Goal: Communication & Community: Answer question/provide support

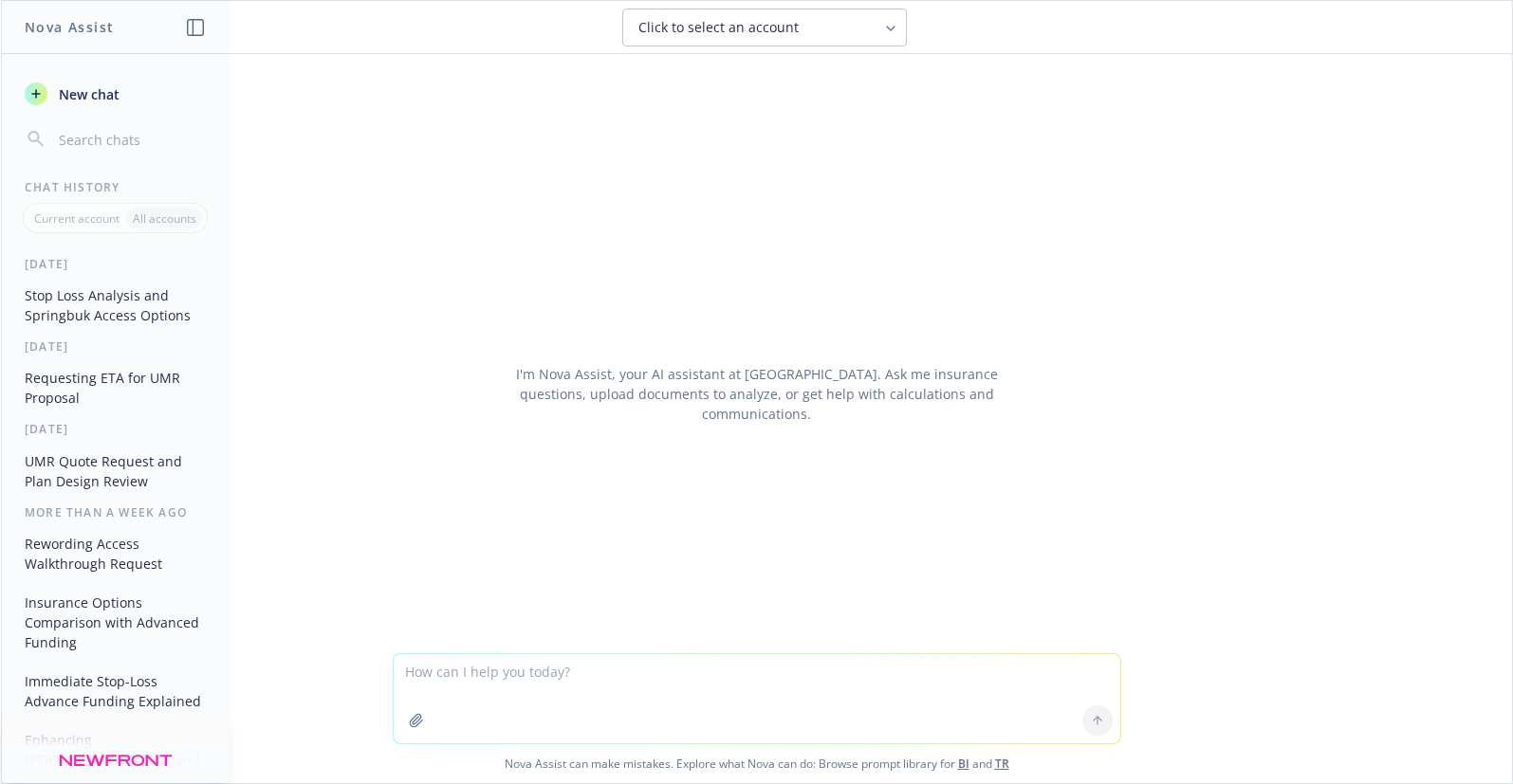
click at [445, 680] on textarea at bounding box center [757, 699] width 727 height 89
type textarea "reword The [MEDICAL_DATA] rider is completely optional to you and can only be p…"
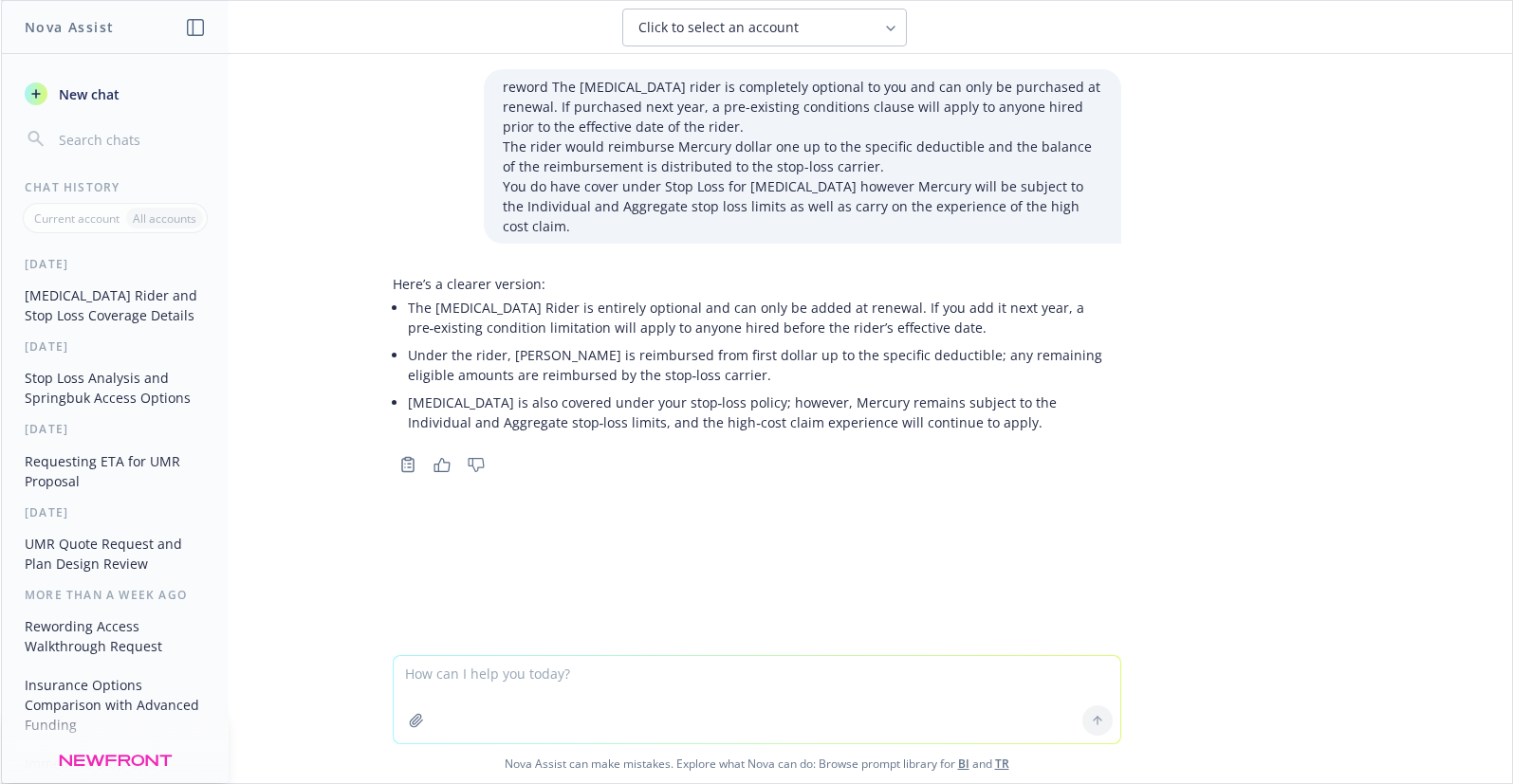
click at [563, 318] on li "The [MEDICAL_DATA] Rider is entirely optional and can only be added at renewal.…" at bounding box center [764, 317] width 713 height 47
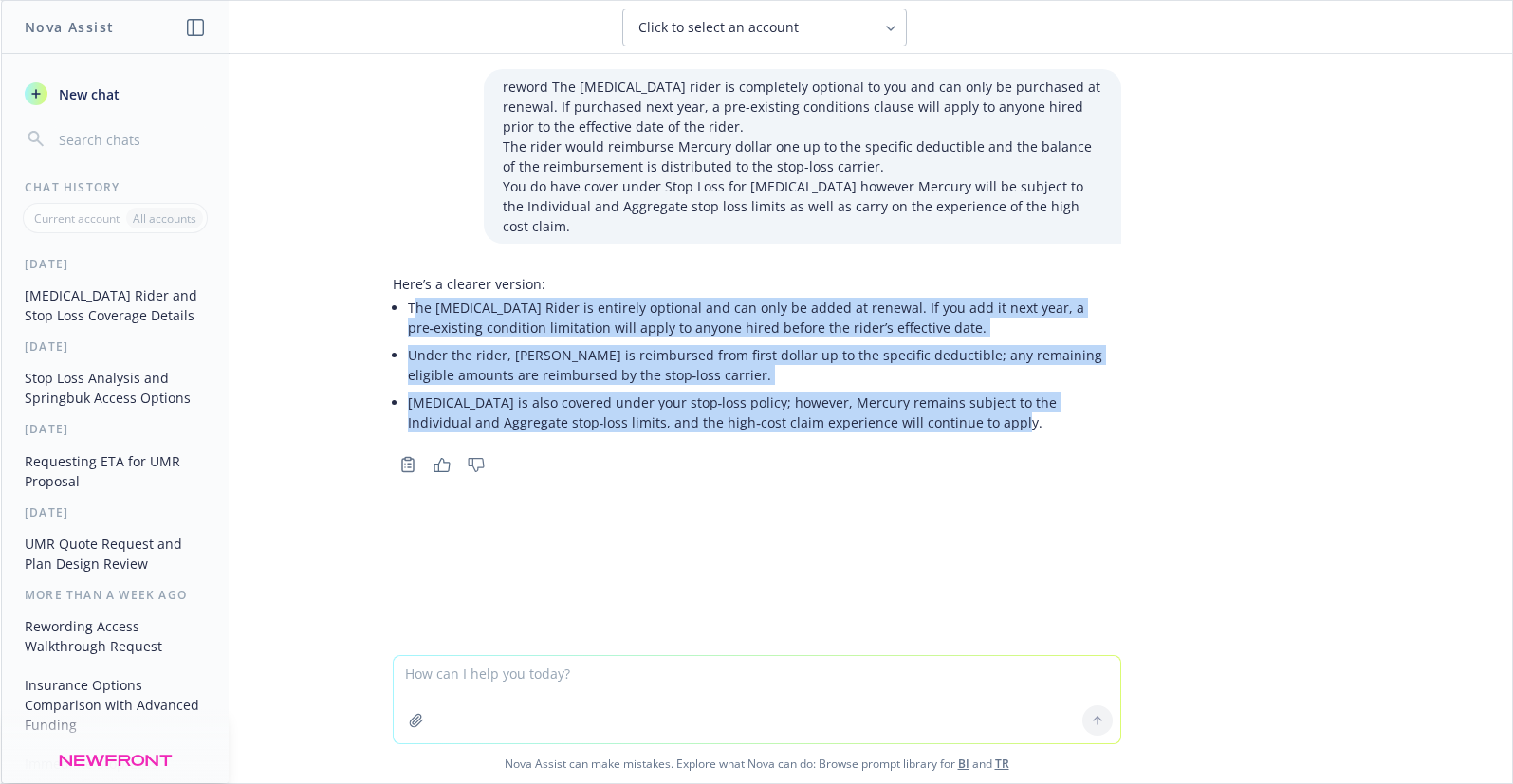
drag, startPoint x: 406, startPoint y: 282, endPoint x: 1012, endPoint y: 400, distance: 617.4
click at [1012, 400] on ul "The [MEDICAL_DATA] Rider is entirely optional and can only be added at renewal.…" at bounding box center [764, 365] width 713 height 142
copy ul "he [MEDICAL_DATA] Rider is entirely optional and can only be added at renewal. …"
click at [447, 677] on textarea at bounding box center [757, 700] width 727 height 87
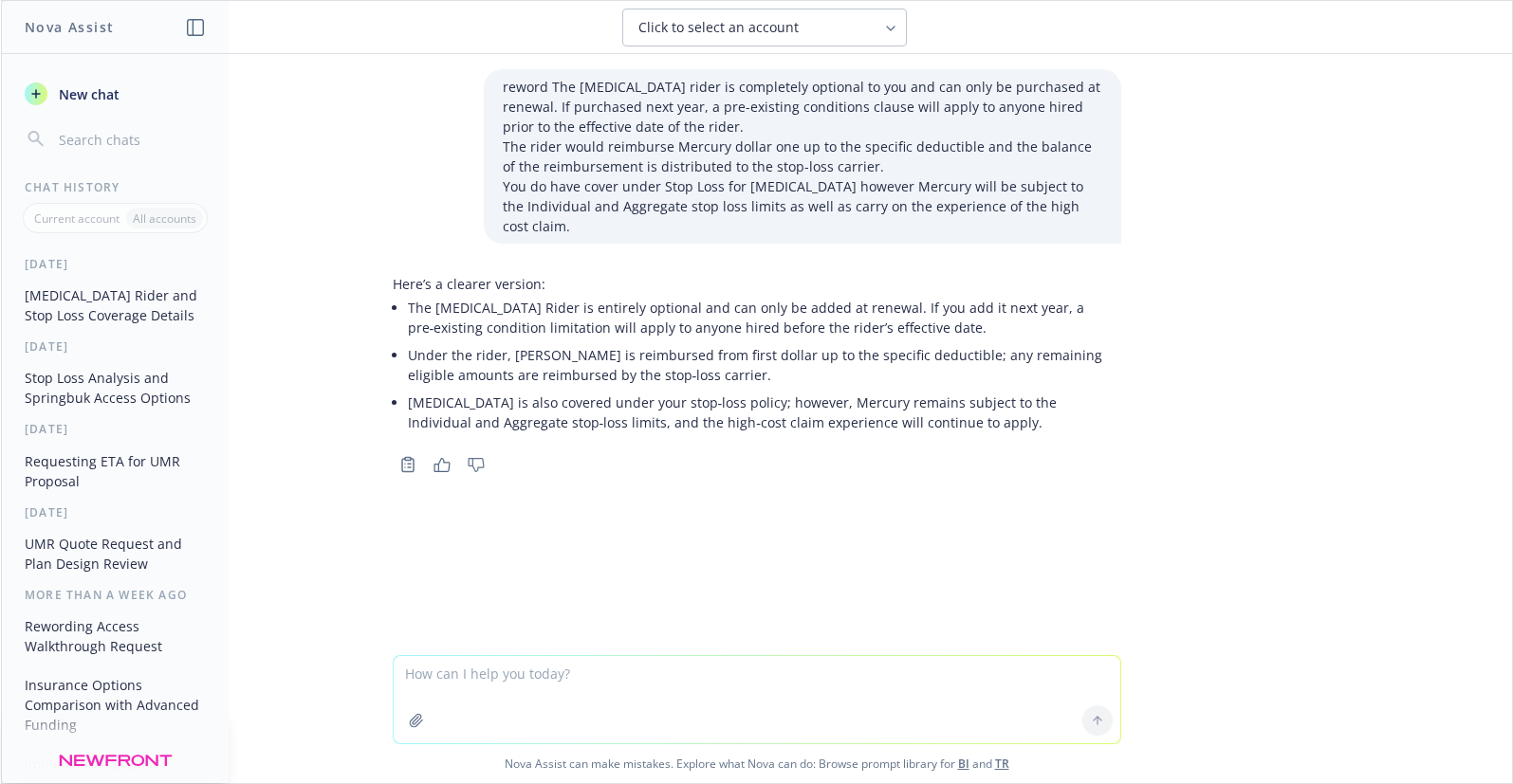
paste textarea "[MEDICAL_DATA] is also covered under your stop‑loss policy; however, [PERSON_NA…"
type textarea "[MEDICAL_DATA] is also covered under your stop‑loss policy; however, [PERSON_NA…"
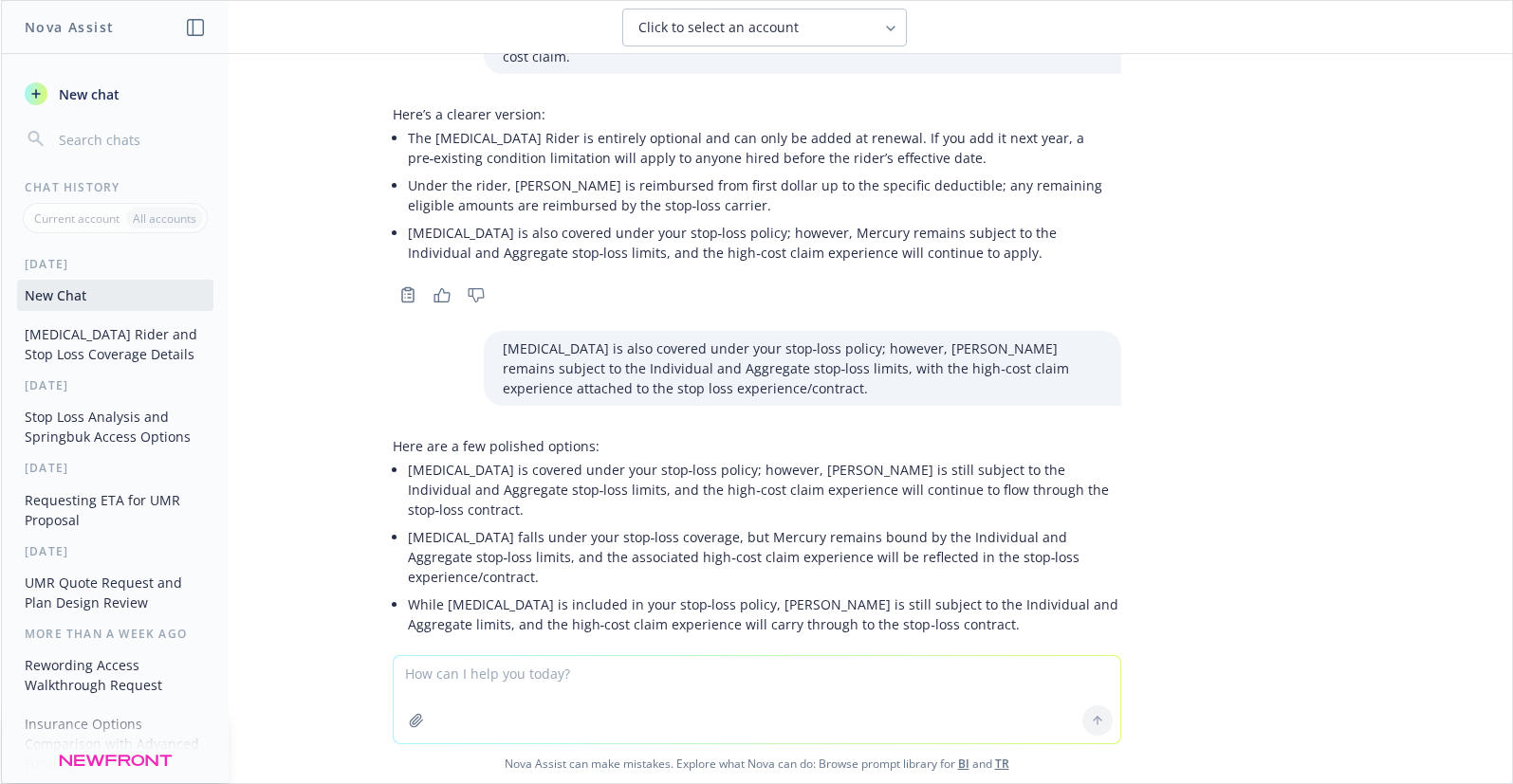
scroll to position [200, 0]
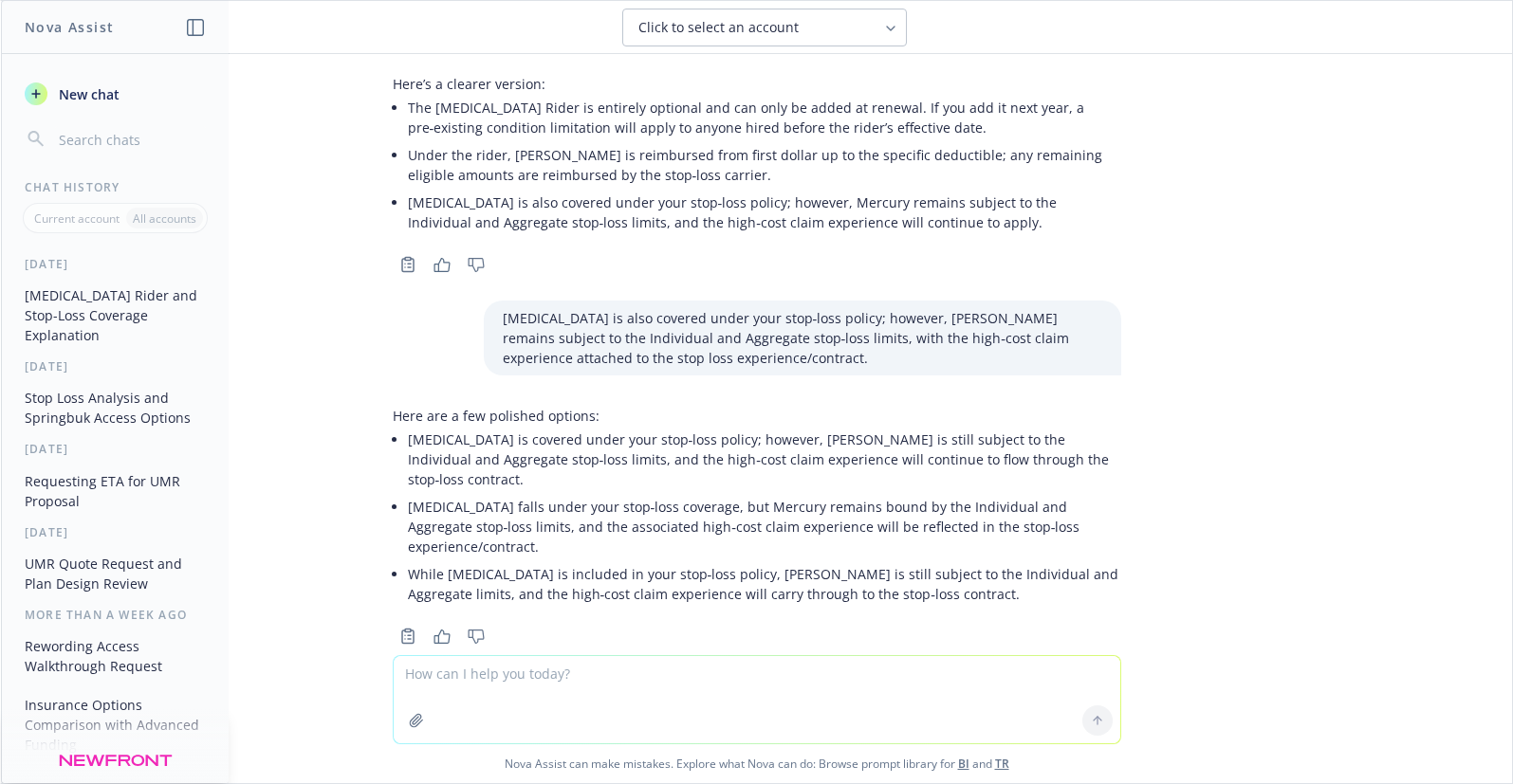
click at [560, 565] on p "While [MEDICAL_DATA] is included in your stop‑loss policy, [PERSON_NAME] is sti…" at bounding box center [764, 585] width 713 height 40
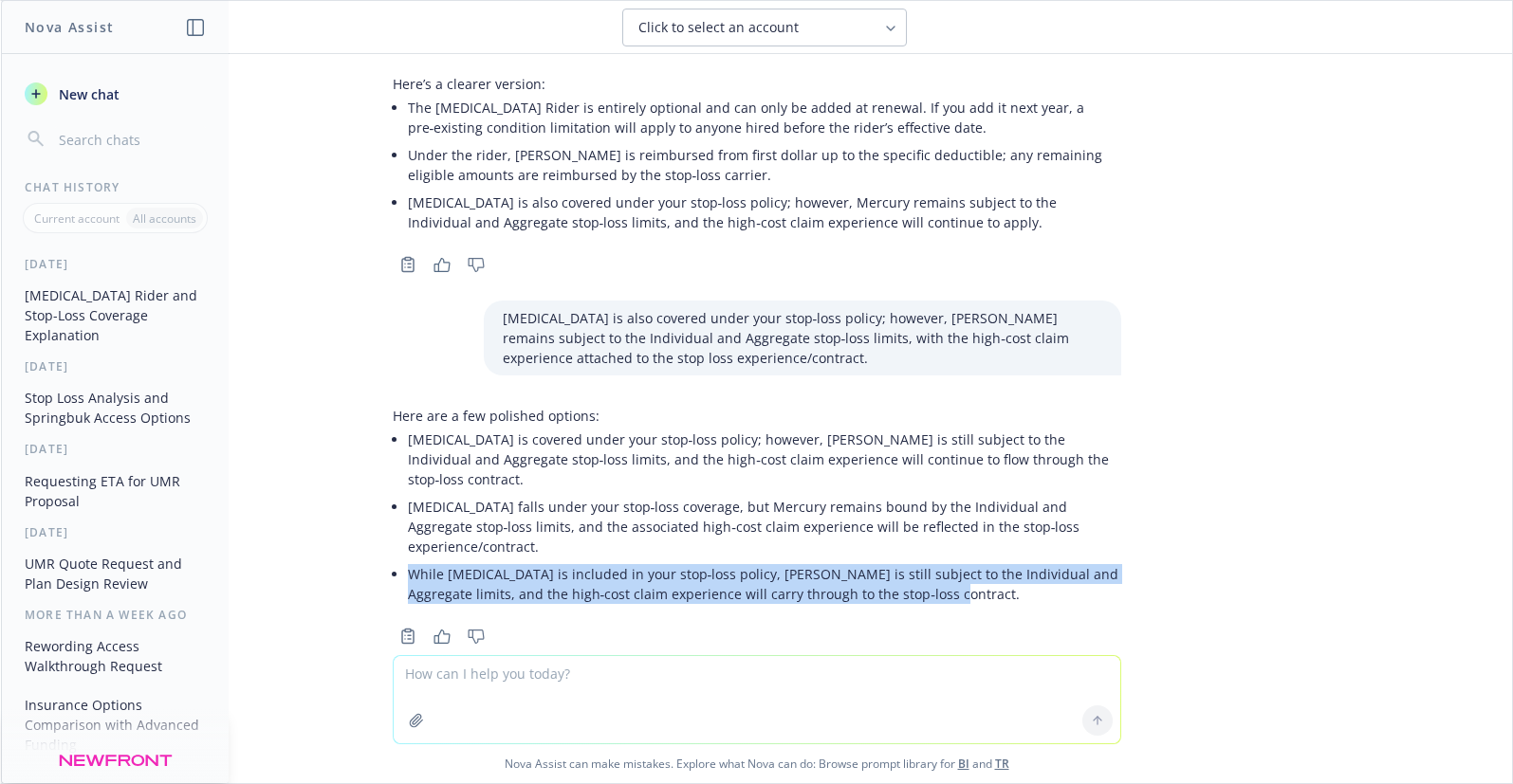
drag, startPoint x: 396, startPoint y: 536, endPoint x: 966, endPoint y: 558, distance: 570.4
click at [966, 565] on p "While [MEDICAL_DATA] is included in your stop‑loss policy, [PERSON_NAME] is sti…" at bounding box center [764, 585] width 713 height 40
copy p "While [MEDICAL_DATA] is included in your stop‑loss policy, [PERSON_NAME] is sti…"
click at [615, 565] on p "While [MEDICAL_DATA] is included in your stop‑loss policy, [PERSON_NAME] is sti…" at bounding box center [764, 585] width 713 height 40
drag, startPoint x: 393, startPoint y: 539, endPoint x: 929, endPoint y: 555, distance: 536.2
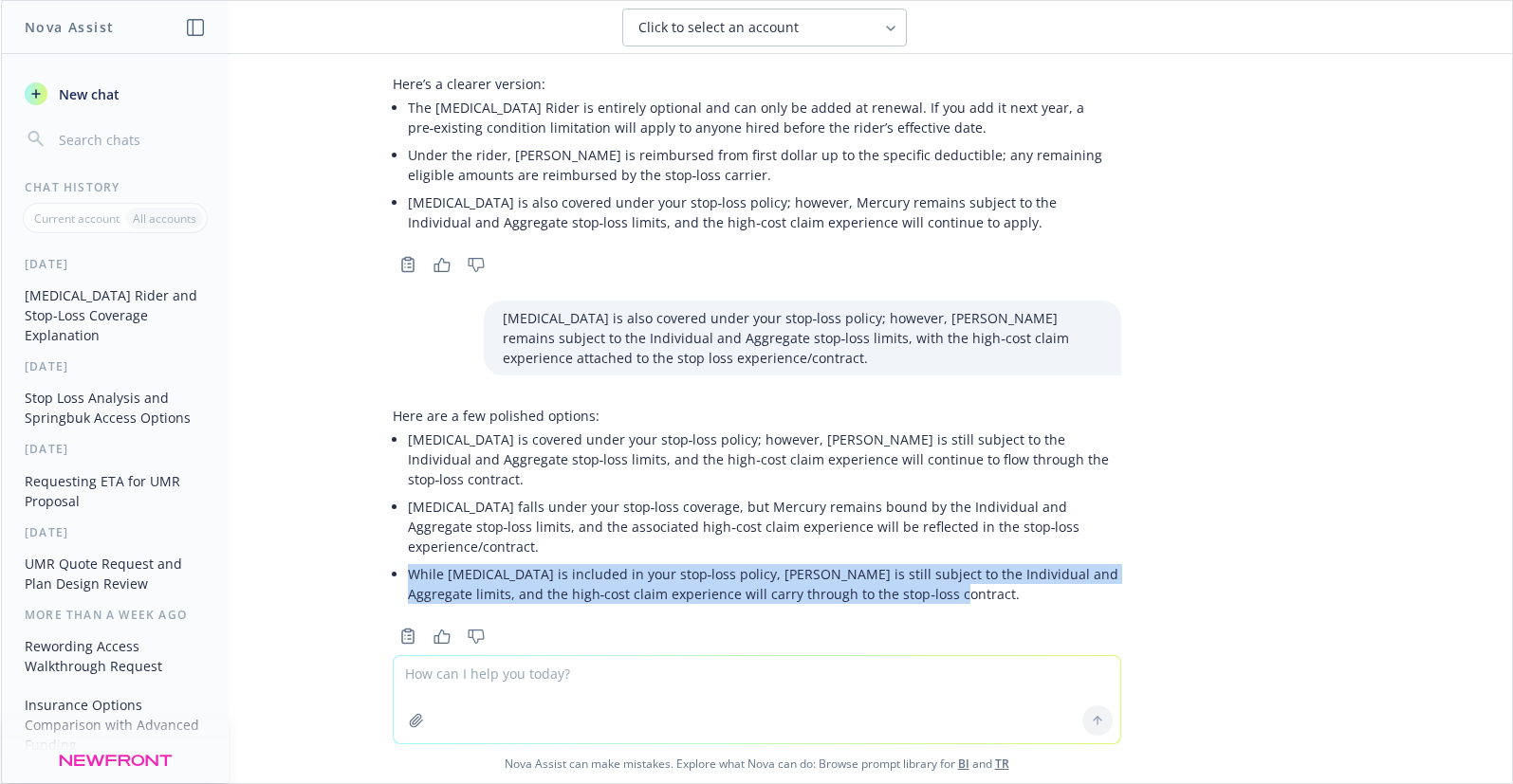
click at [931, 565] on p "While [MEDICAL_DATA] is included in your stop‑loss policy, [PERSON_NAME] is sti…" at bounding box center [764, 585] width 713 height 40
copy p "While [MEDICAL_DATA] is included in your stop‑loss policy, [PERSON_NAME] is sti…"
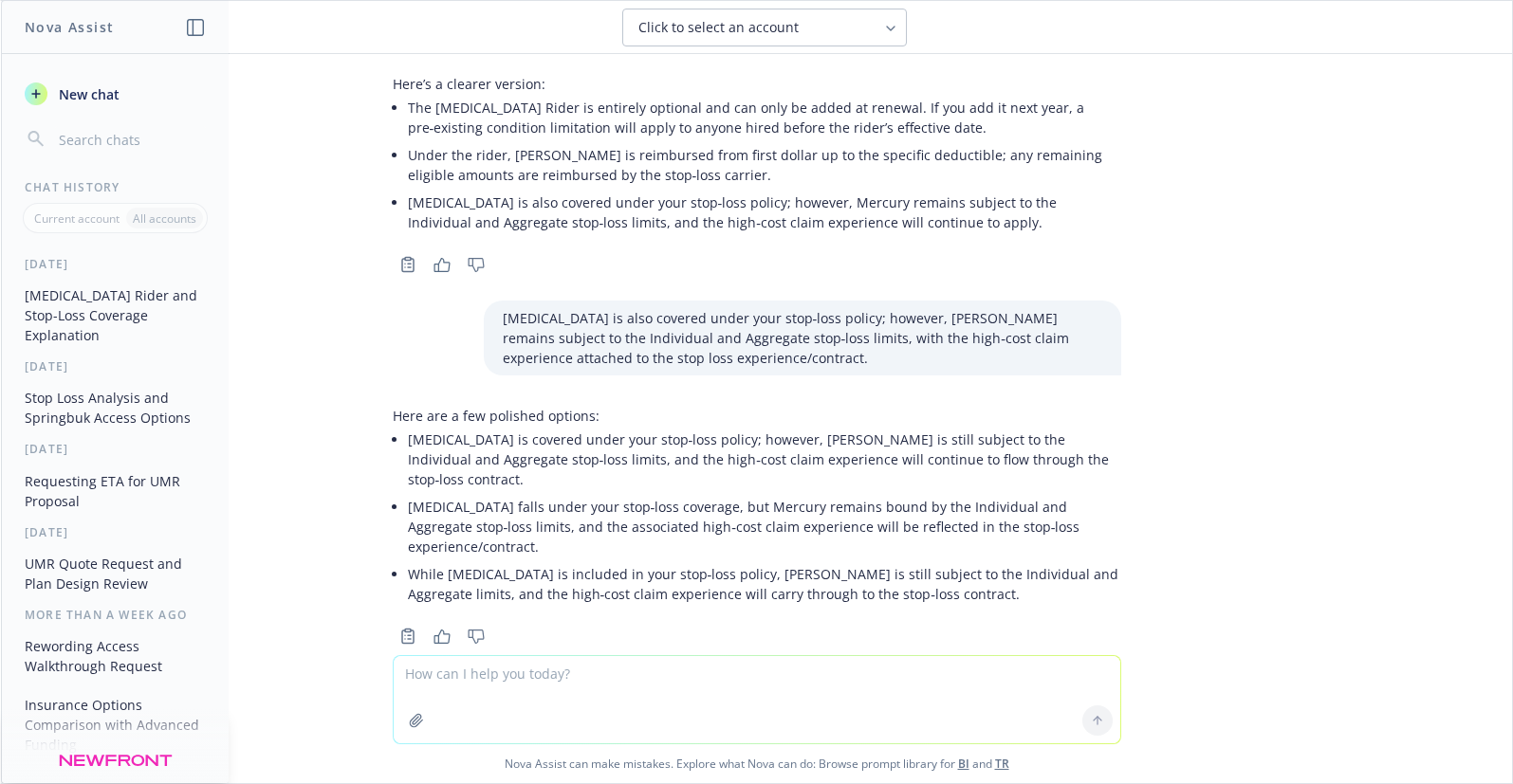
click at [1109, 254] on div "Here’s a clearer version: The [MEDICAL_DATA] Rider is entirely optional and can…" at bounding box center [757, 172] width 759 height 212
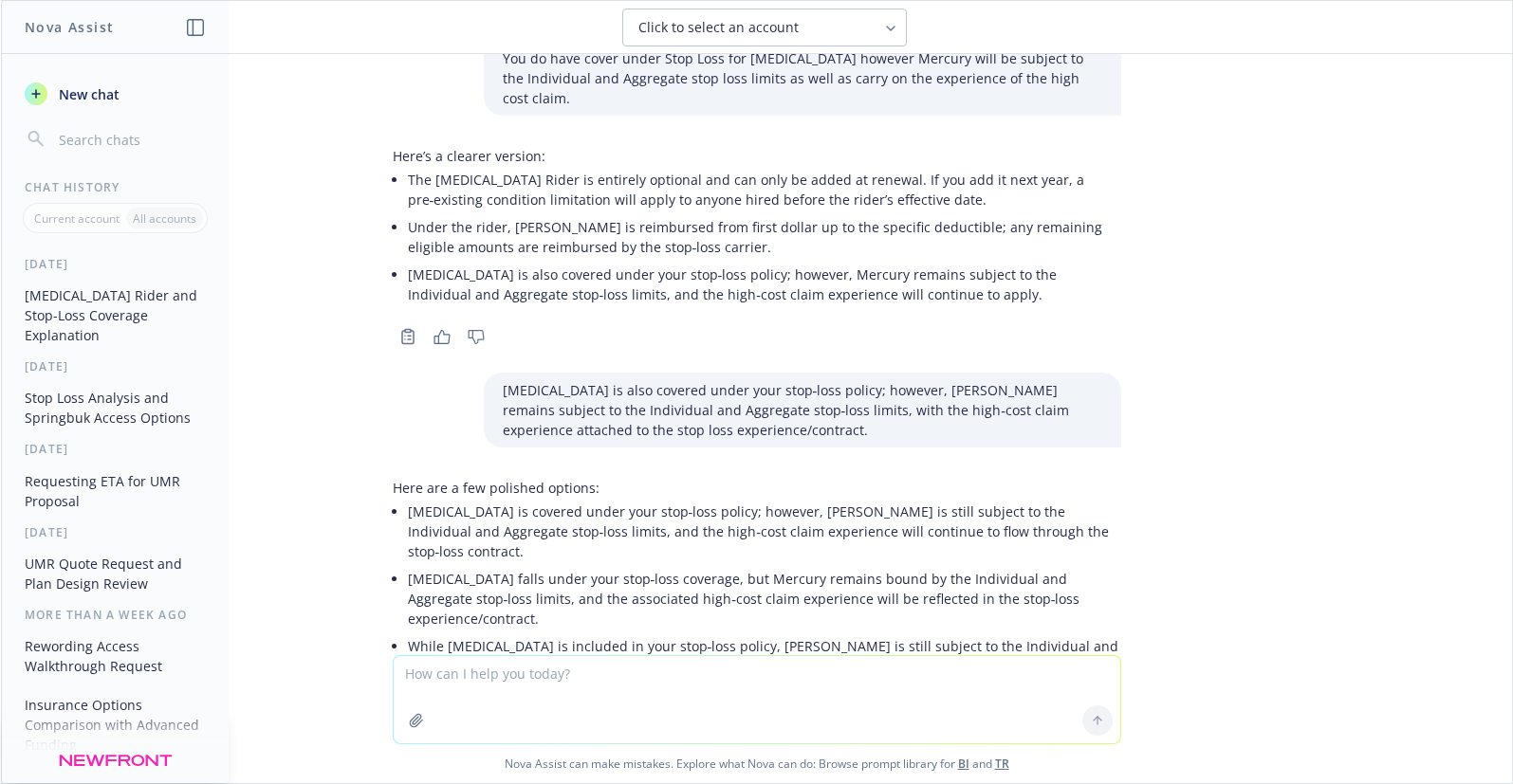
scroll to position [0, 0]
